Goal: Task Accomplishment & Management: Manage account settings

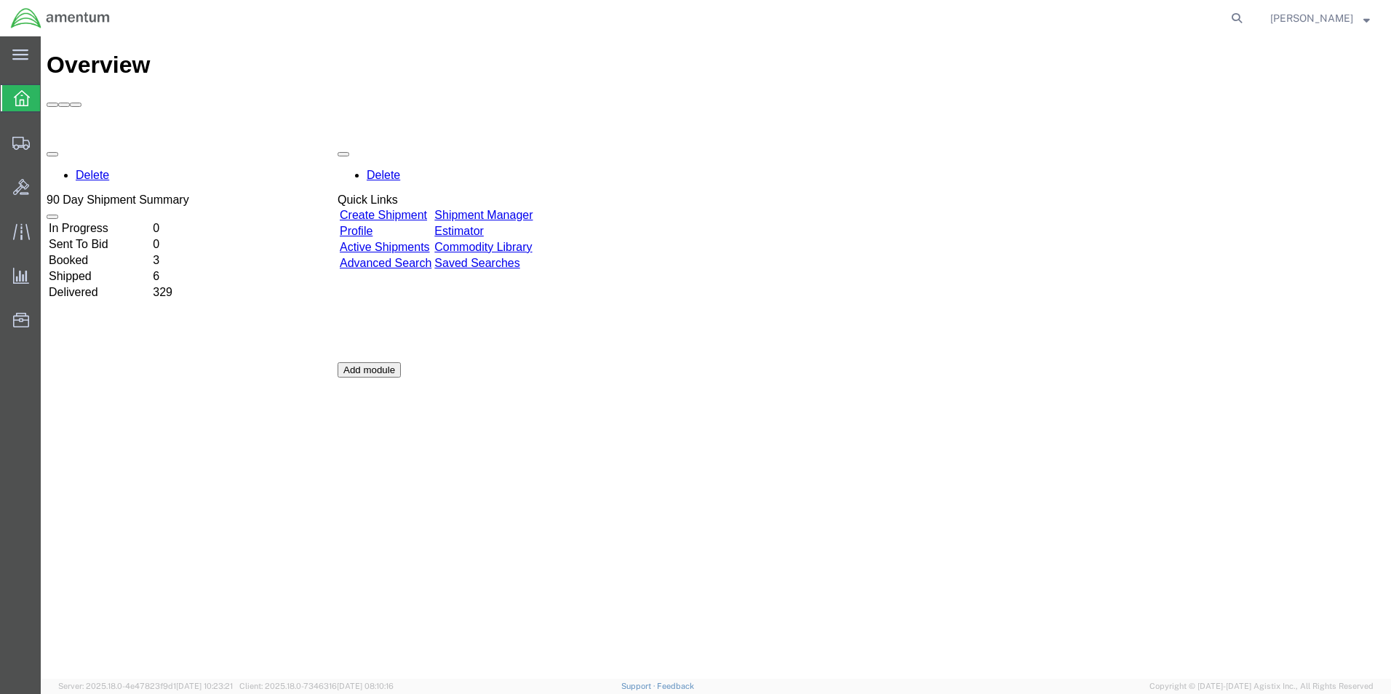
click at [512, 209] on link "Shipment Manager" at bounding box center [483, 215] width 98 height 12
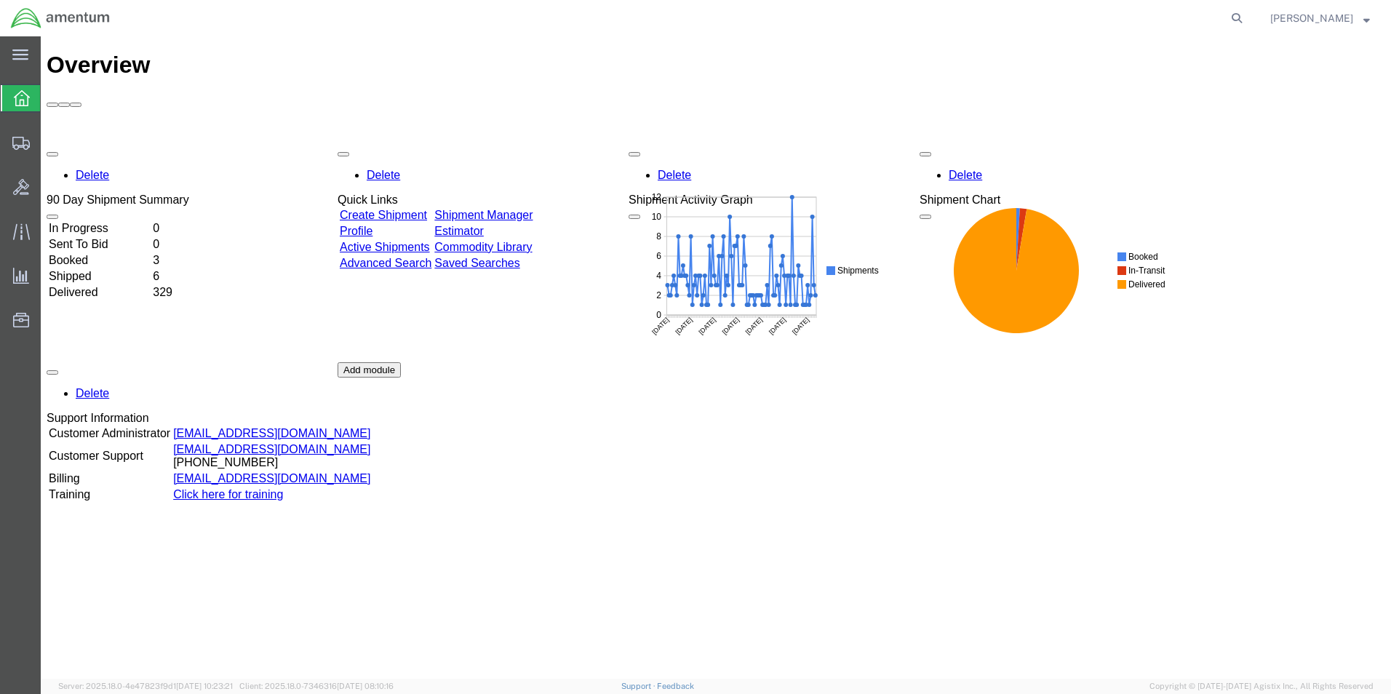
click at [528, 209] on link "Shipment Manager" at bounding box center [483, 215] width 98 height 12
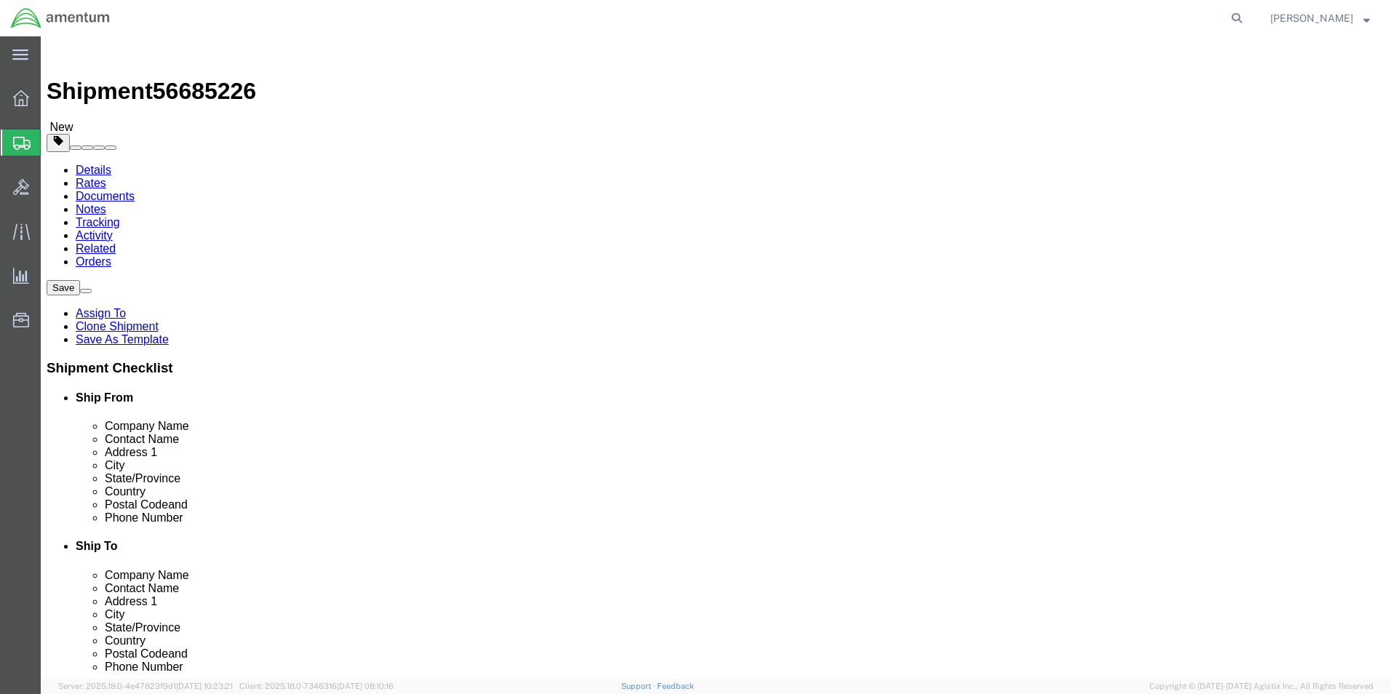
select select "42712"
select select
drag, startPoint x: 316, startPoint y: 297, endPoint x: 62, endPoint y: 321, distance: 255.1
click div "Location TACLS_616-[GEOGRAPHIC_DATA], [GEOGRAPHIC_DATA] My Profile Location [PH…"
type input "[PERSON_NAME]"
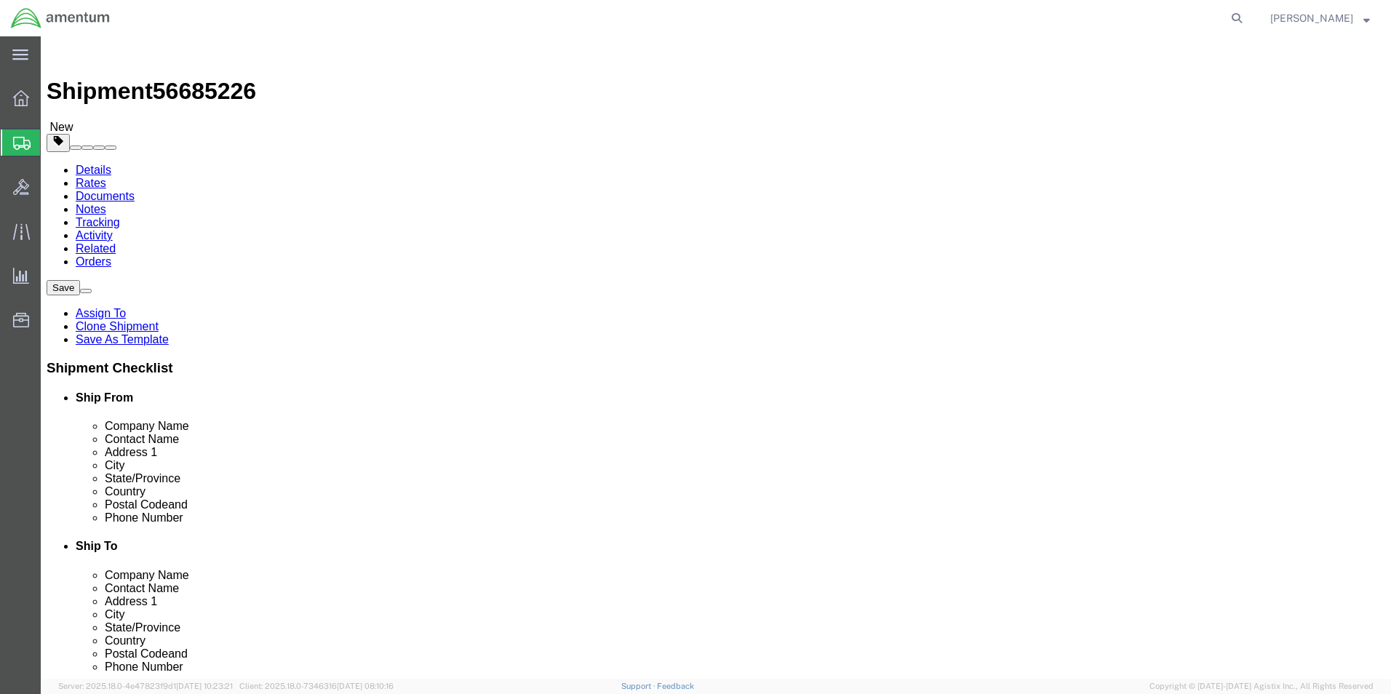
click p "- Amentum Services, Inc. - ([PERSON_NAME]) [STREET_ADDRESS][PERSON_NAME]"
select select
type input "[PERSON_NAME]"
type input "C 2-228 AVN"
type input "28308"
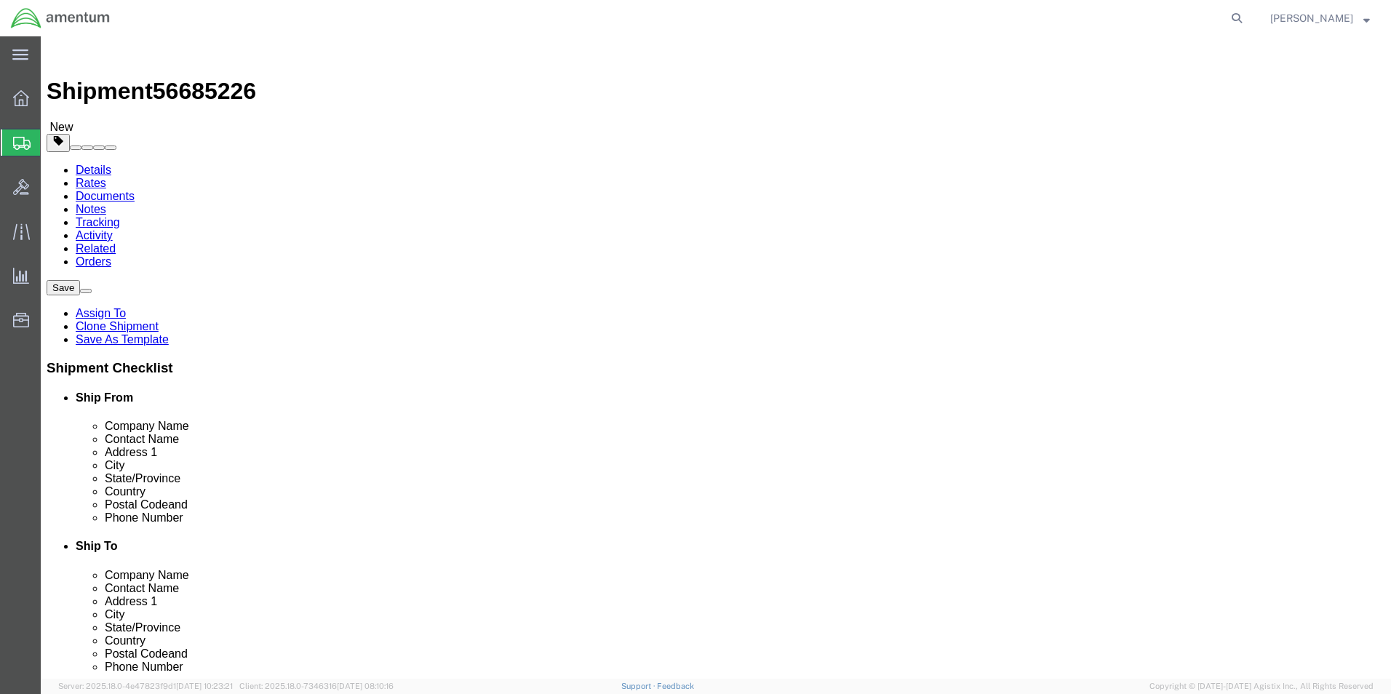
type input "[PHONE_NUMBER]"
type input "[PERSON_NAME][EMAIL_ADDRESS][PERSON_NAME][DOMAIN_NAME]"
checkbox input "true"
select select "NC"
type input "[PERSON_NAME]"
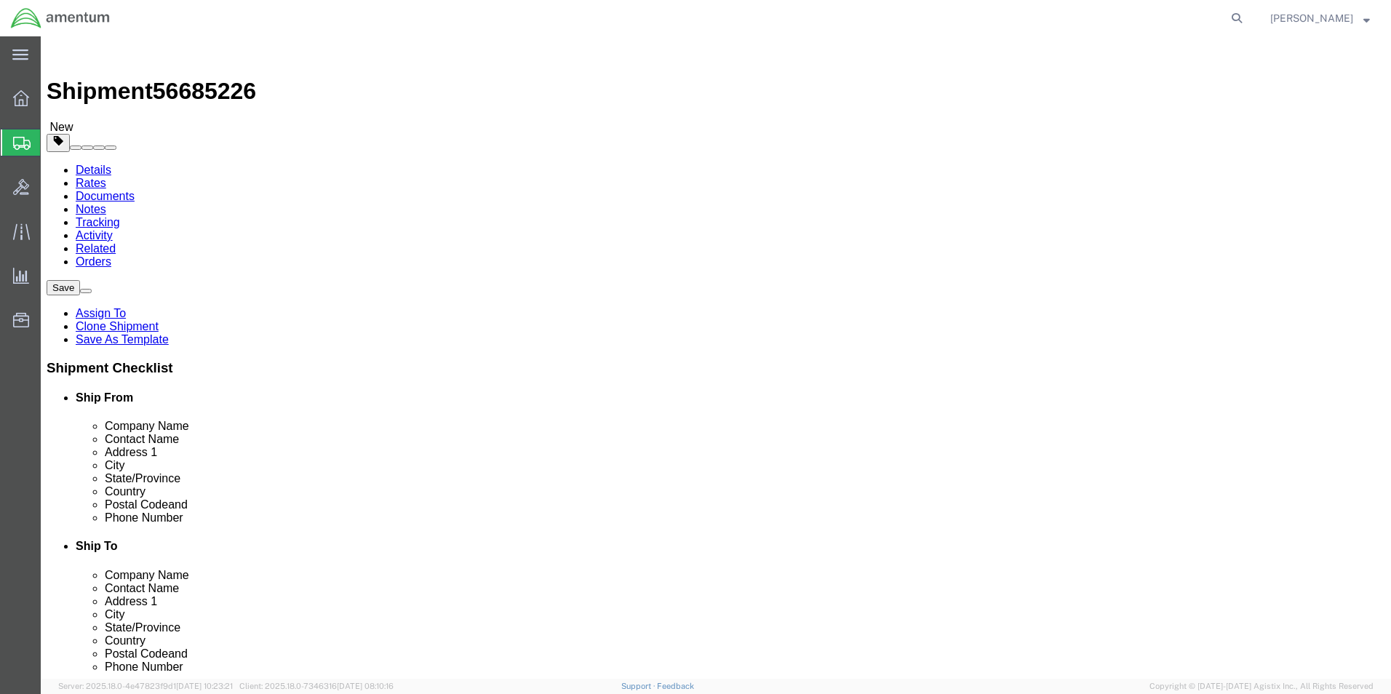
click input "checkbox"
checkbox input "false"
click input "404.767.5800"
click input "404.7675800"
type input "4047675800"
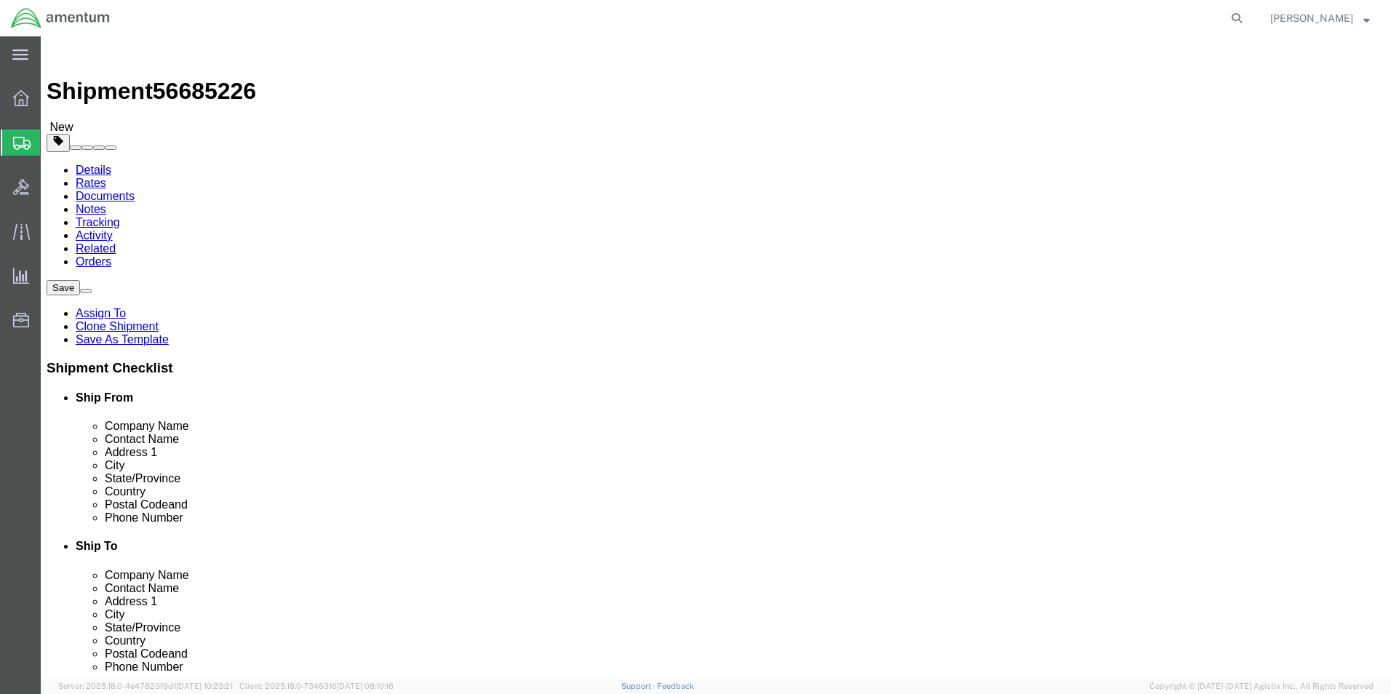
click button "Rate Shipment"
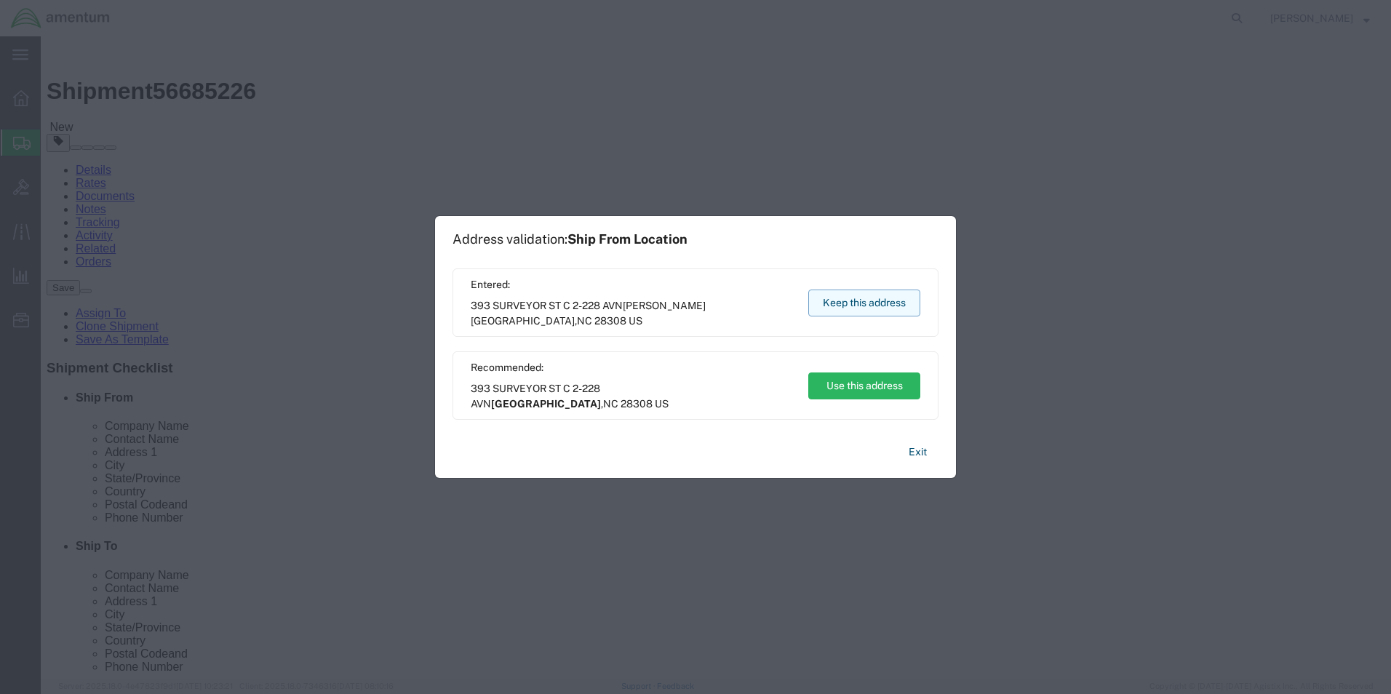
click at [831, 291] on button "Keep this address" at bounding box center [865, 303] width 112 height 27
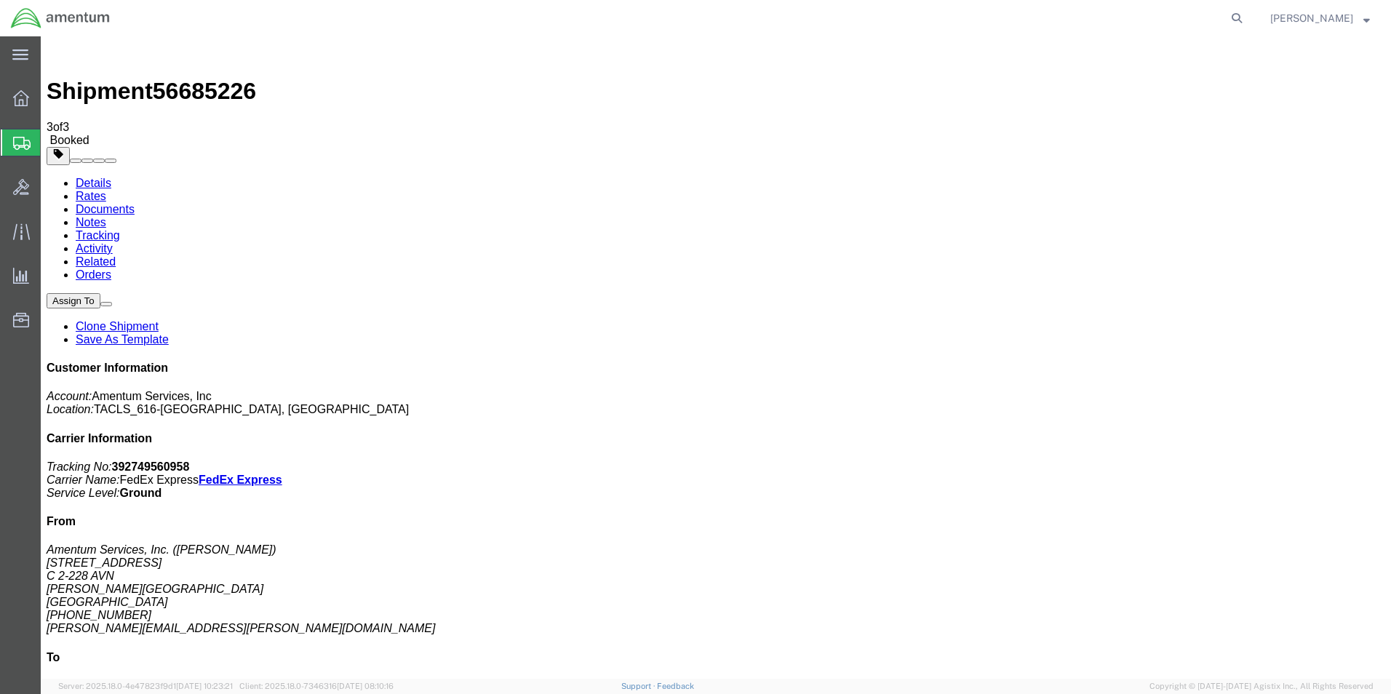
click at [90, 177] on link "Details" at bounding box center [94, 183] width 36 height 12
click link "Schedule pickup request"
